Goal: Register for event/course

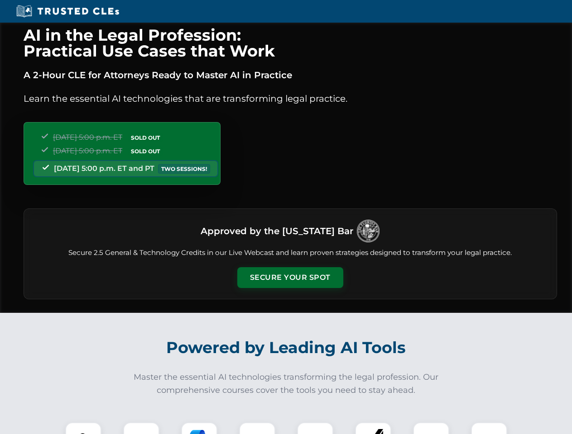
click at [290, 278] on button "Secure Your Spot" at bounding box center [290, 277] width 106 height 21
click at [83, 429] on img at bounding box center [83, 441] width 26 height 26
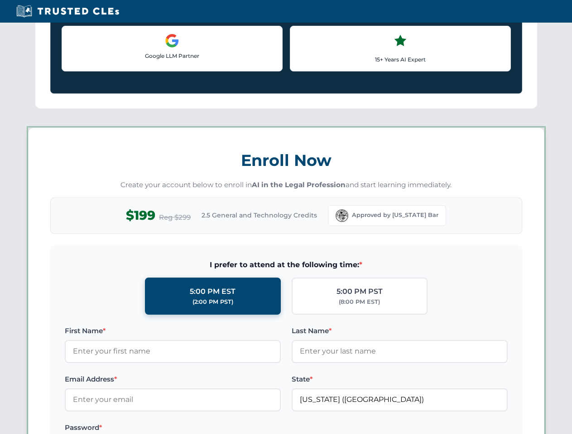
click at [199, 429] on label "Password *" at bounding box center [173, 428] width 216 height 11
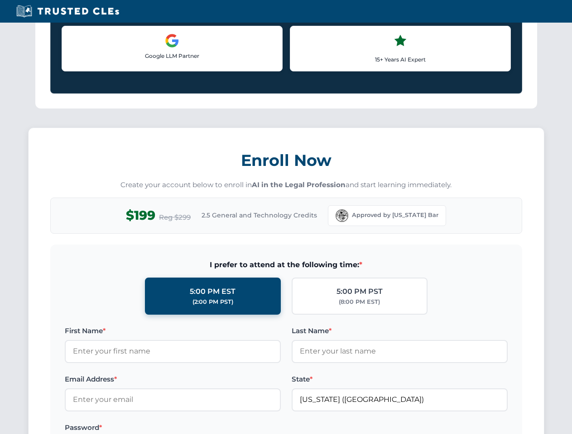
scroll to position [888, 0]
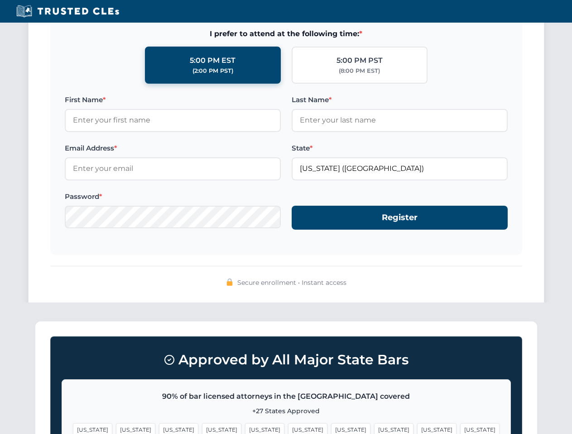
click at [417, 429] on span "[US_STATE]" at bounding box center [436, 430] width 39 height 13
